Goal: Information Seeking & Learning: Check status

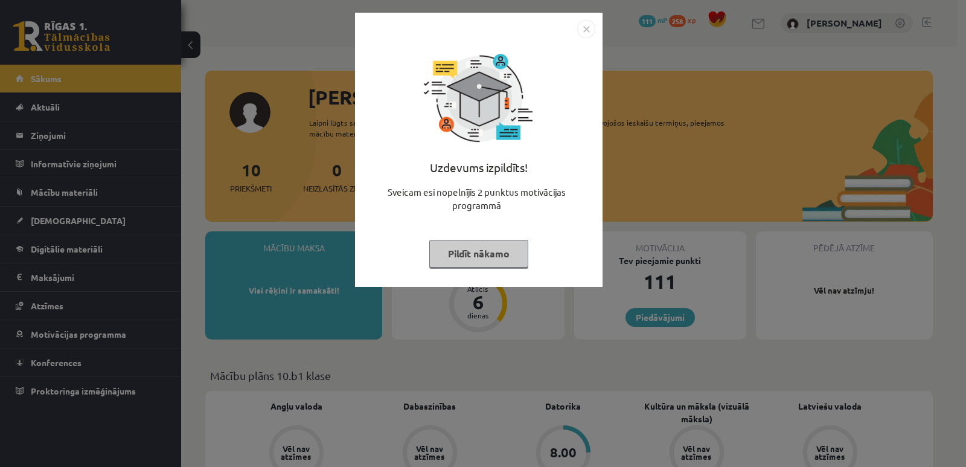
click at [590, 29] on img "Close" at bounding box center [586, 29] width 18 height 18
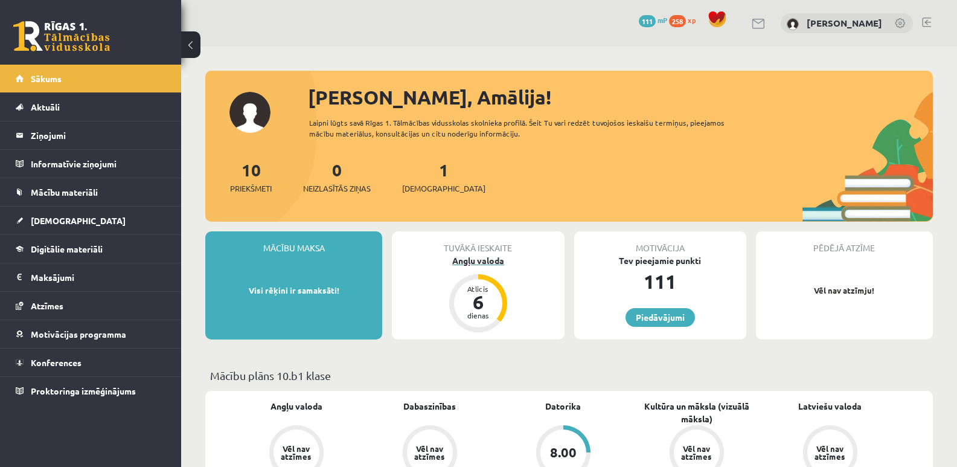
click at [481, 258] on div "Angļu valoda" at bounding box center [478, 260] width 172 height 13
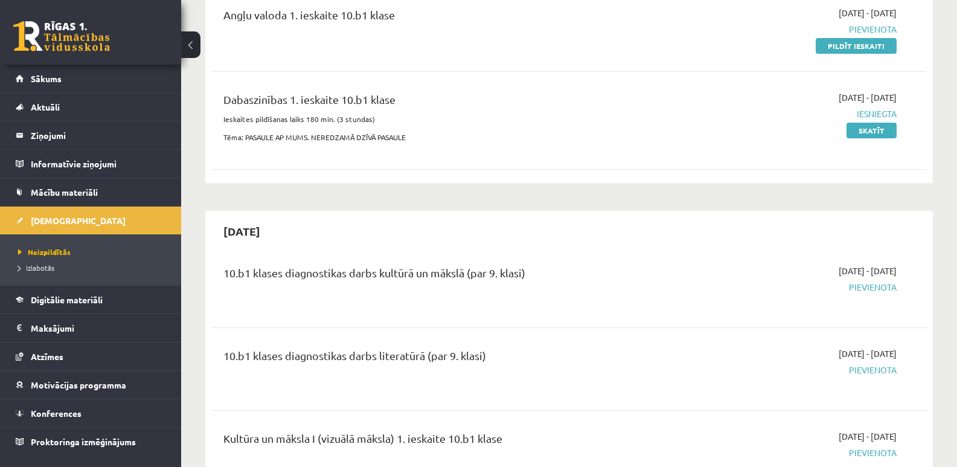
scroll to position [181, 0]
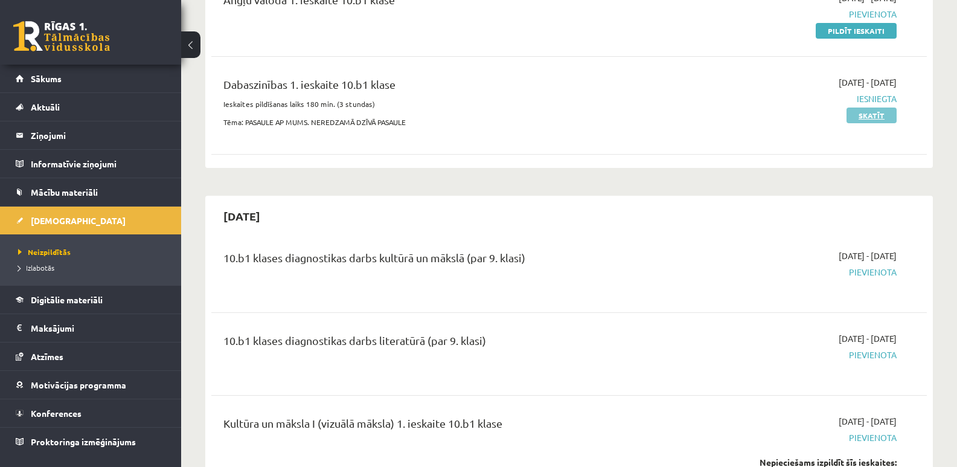
click at [857, 112] on link "Skatīt" at bounding box center [871, 115] width 50 height 16
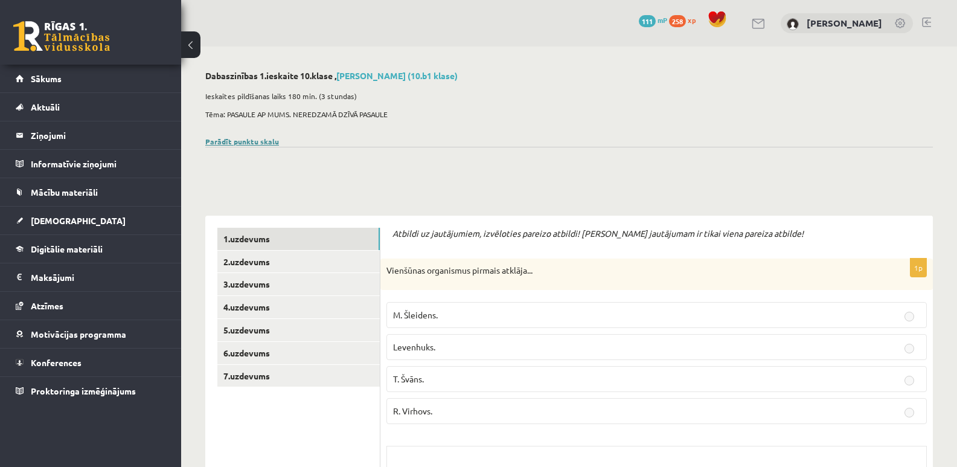
click at [254, 141] on link "Parādīt punktu skalu" at bounding box center [242, 141] width 74 height 10
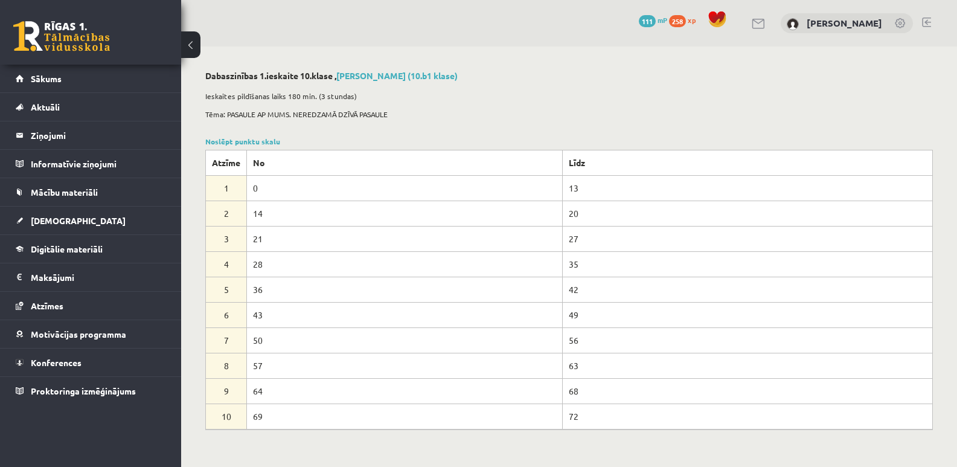
scroll to position [60, 0]
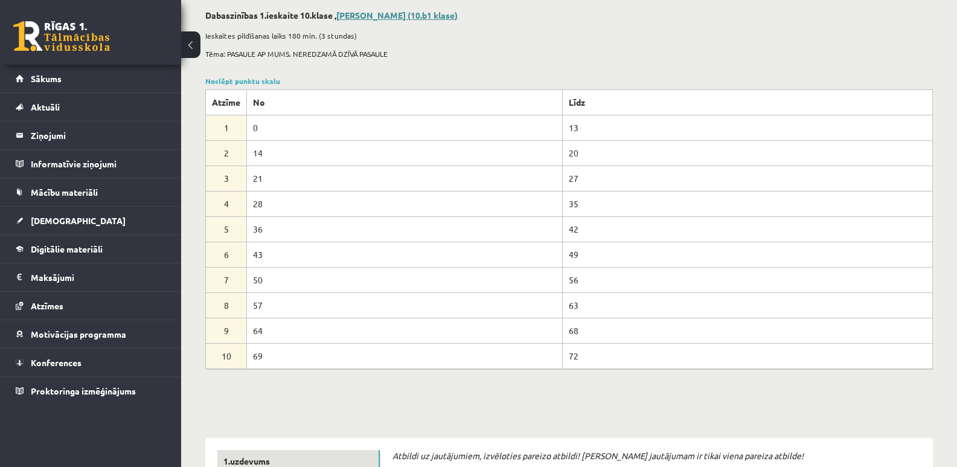
click at [373, 16] on link "[PERSON_NAME] (10.b1 klase)" at bounding box center [396, 15] width 121 height 11
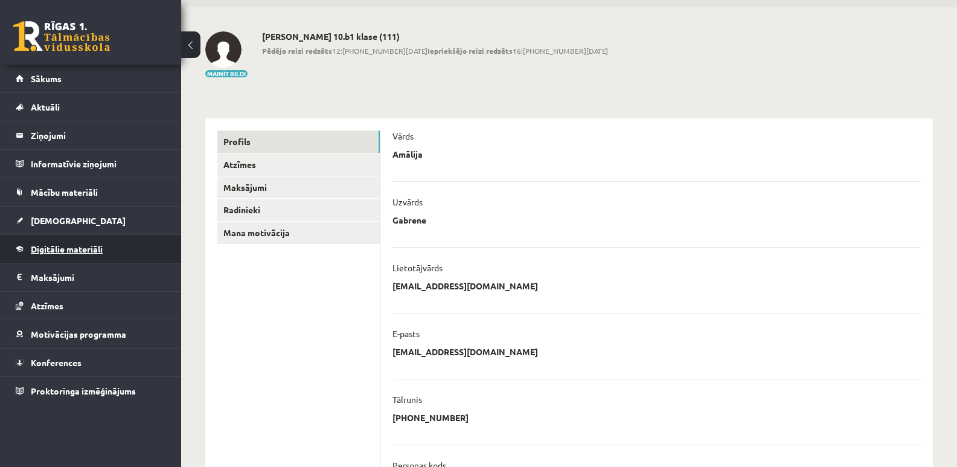
scroll to position [121, 0]
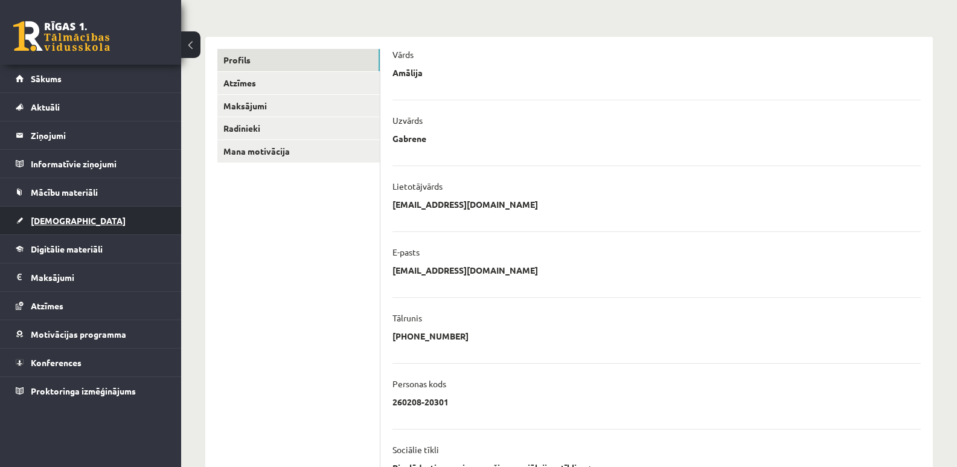
click at [64, 218] on span "[DEMOGRAPHIC_DATA]" at bounding box center [78, 220] width 95 height 11
